Goal: Information Seeking & Learning: Learn about a topic

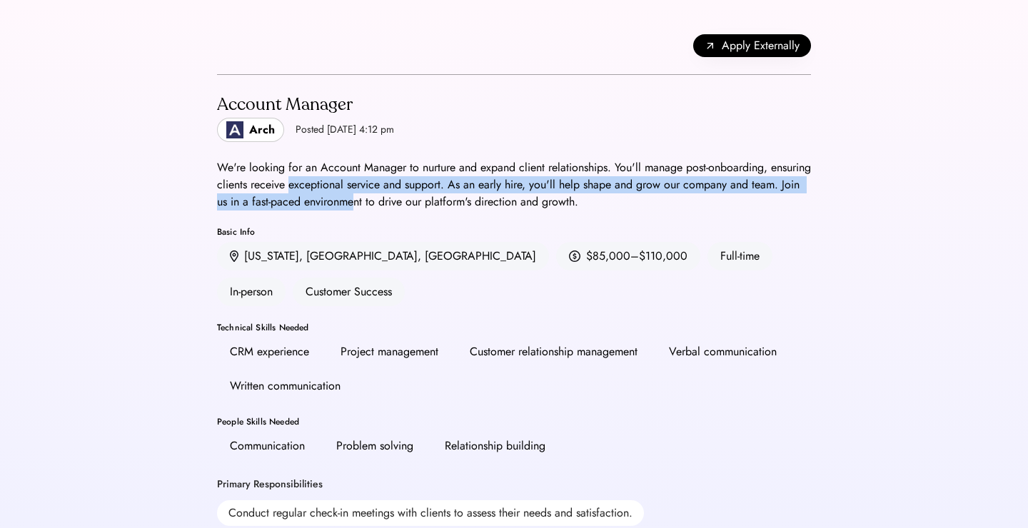
drag, startPoint x: 335, startPoint y: 185, endPoint x: 391, endPoint y: 200, distance: 58.3
click at [404, 204] on div "We're looking for an Account Manager to nurture and expand client relationships…" at bounding box center [514, 184] width 594 height 51
click at [391, 200] on div "We're looking for an Account Manager to nurture and expand client relationships…" at bounding box center [514, 184] width 594 height 51
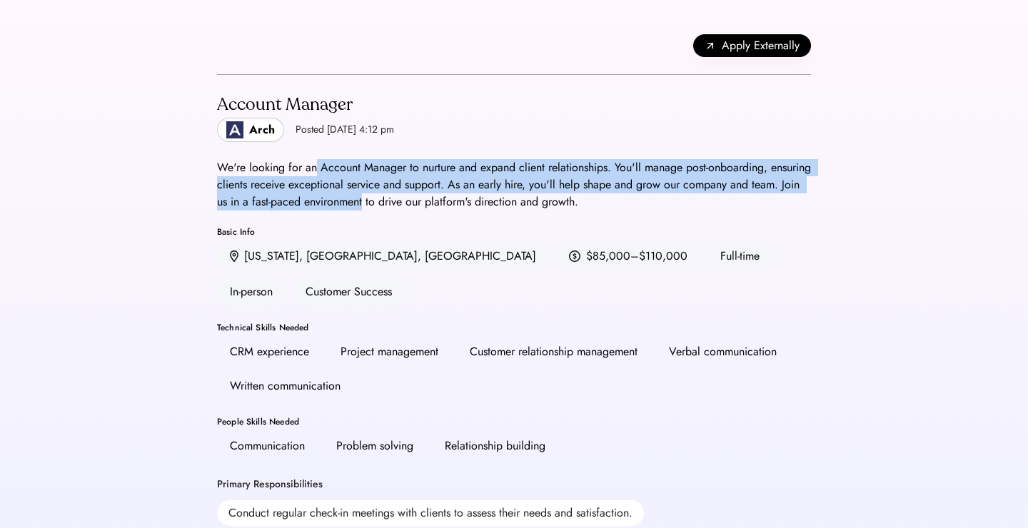
drag, startPoint x: 391, startPoint y: 200, endPoint x: 313, endPoint y: 176, distance: 81.5
click at [313, 176] on div "We're looking for an Account Manager to nurture and expand client relationships…" at bounding box center [514, 184] width 594 height 51
click at [313, 175] on div "We're looking for an Account Manager to nurture and expand client relationships…" at bounding box center [514, 184] width 594 height 51
drag, startPoint x: 313, startPoint y: 175, endPoint x: 377, endPoint y: 207, distance: 71.8
click at [377, 207] on div "We're looking for an Account Manager to nurture and expand client relationships…" at bounding box center [514, 184] width 594 height 51
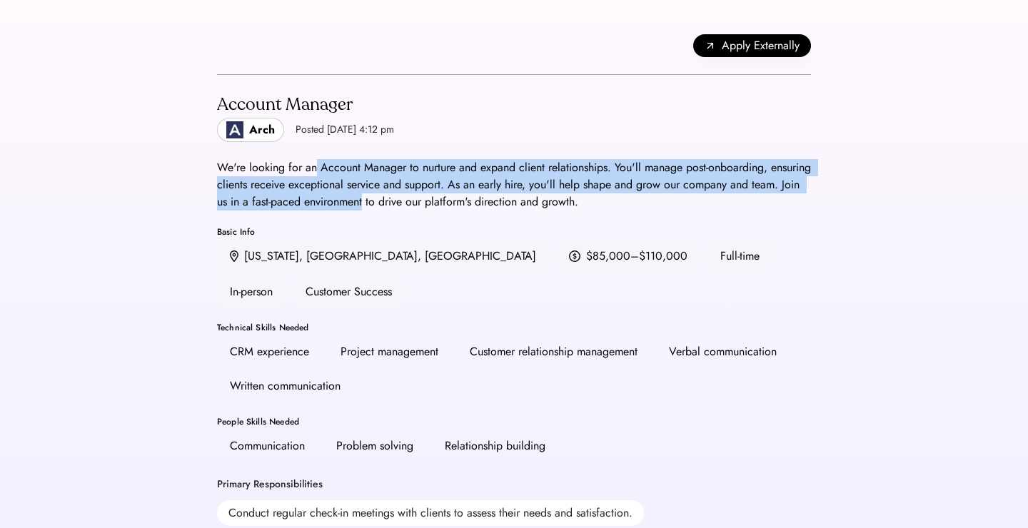
click at [377, 207] on div "We're looking for an Account Manager to nurture and expand client relationships…" at bounding box center [514, 184] width 594 height 51
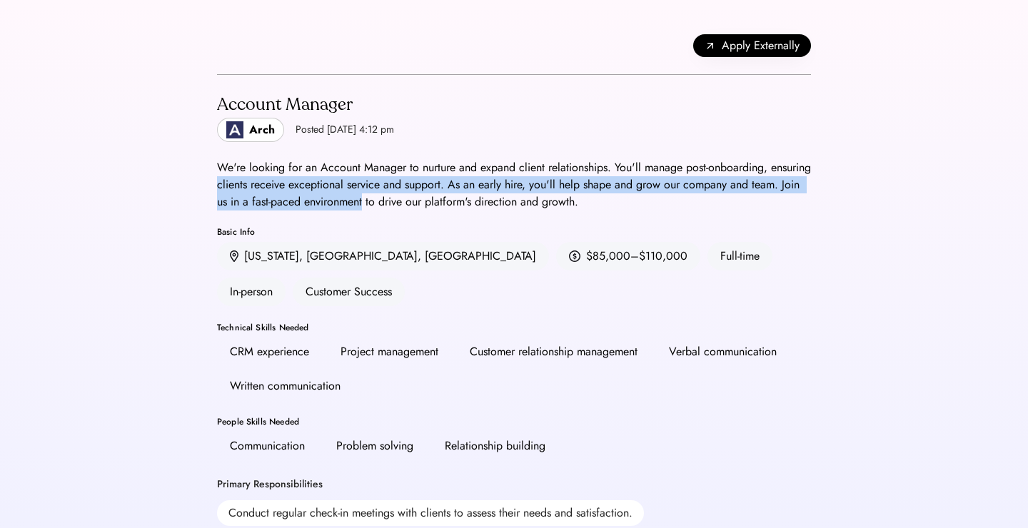
drag, startPoint x: 377, startPoint y: 207, endPoint x: 268, endPoint y: 172, distance: 115.3
click at [268, 172] on div "We're looking for an Account Manager to nurture and expand client relationships…" at bounding box center [514, 184] width 594 height 51
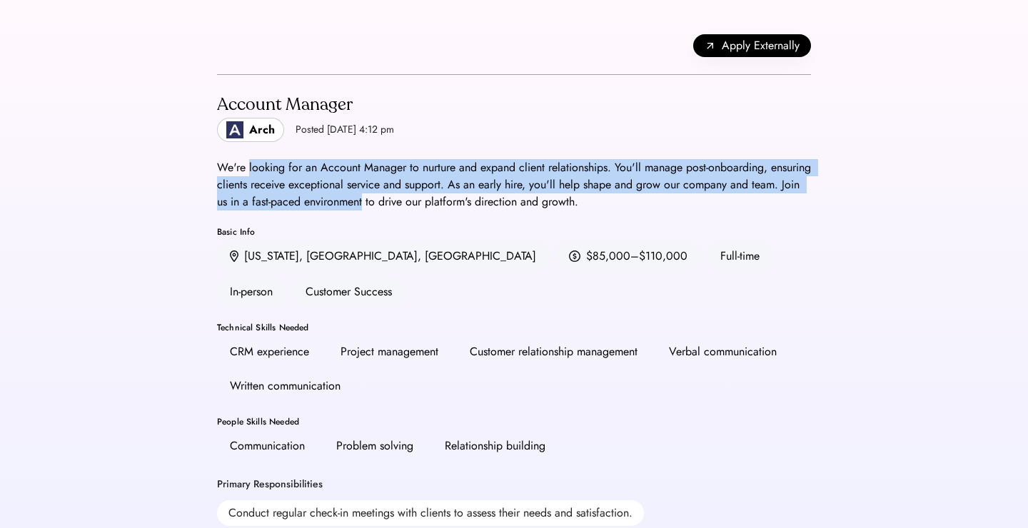
click at [268, 172] on div "We're looking for an Account Manager to nurture and expand client relationships…" at bounding box center [514, 184] width 594 height 51
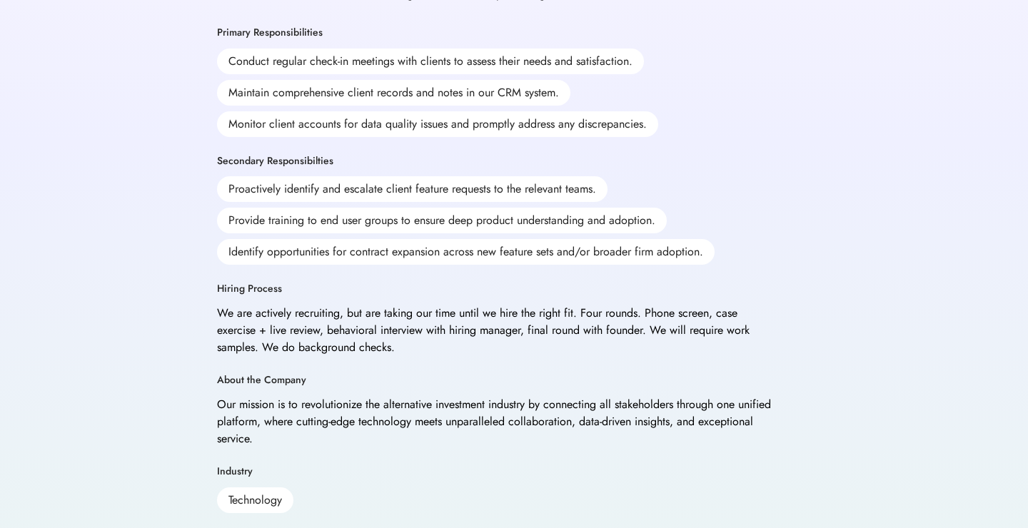
scroll to position [626, 0]
